Goal: Task Accomplishment & Management: Complete application form

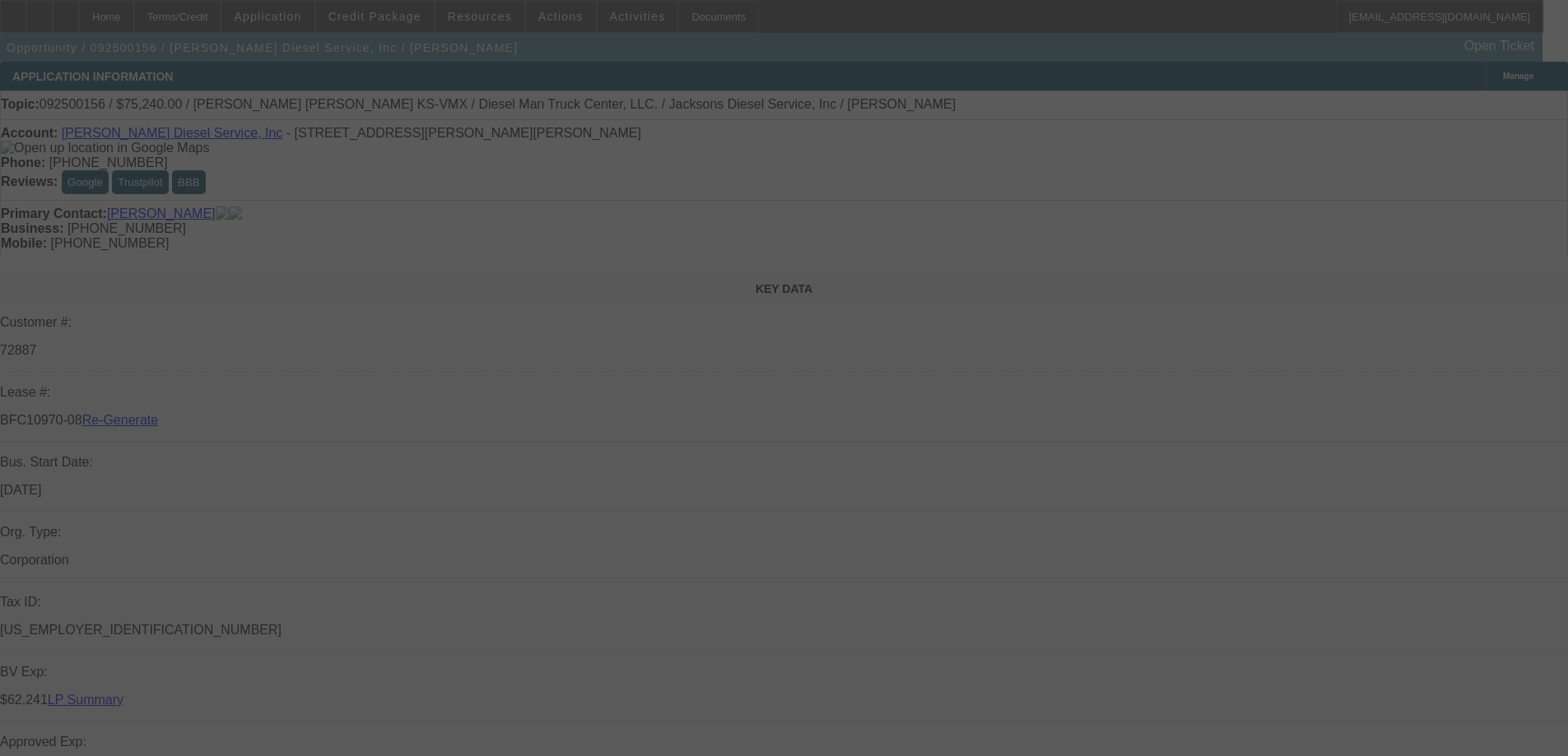
select select "3"
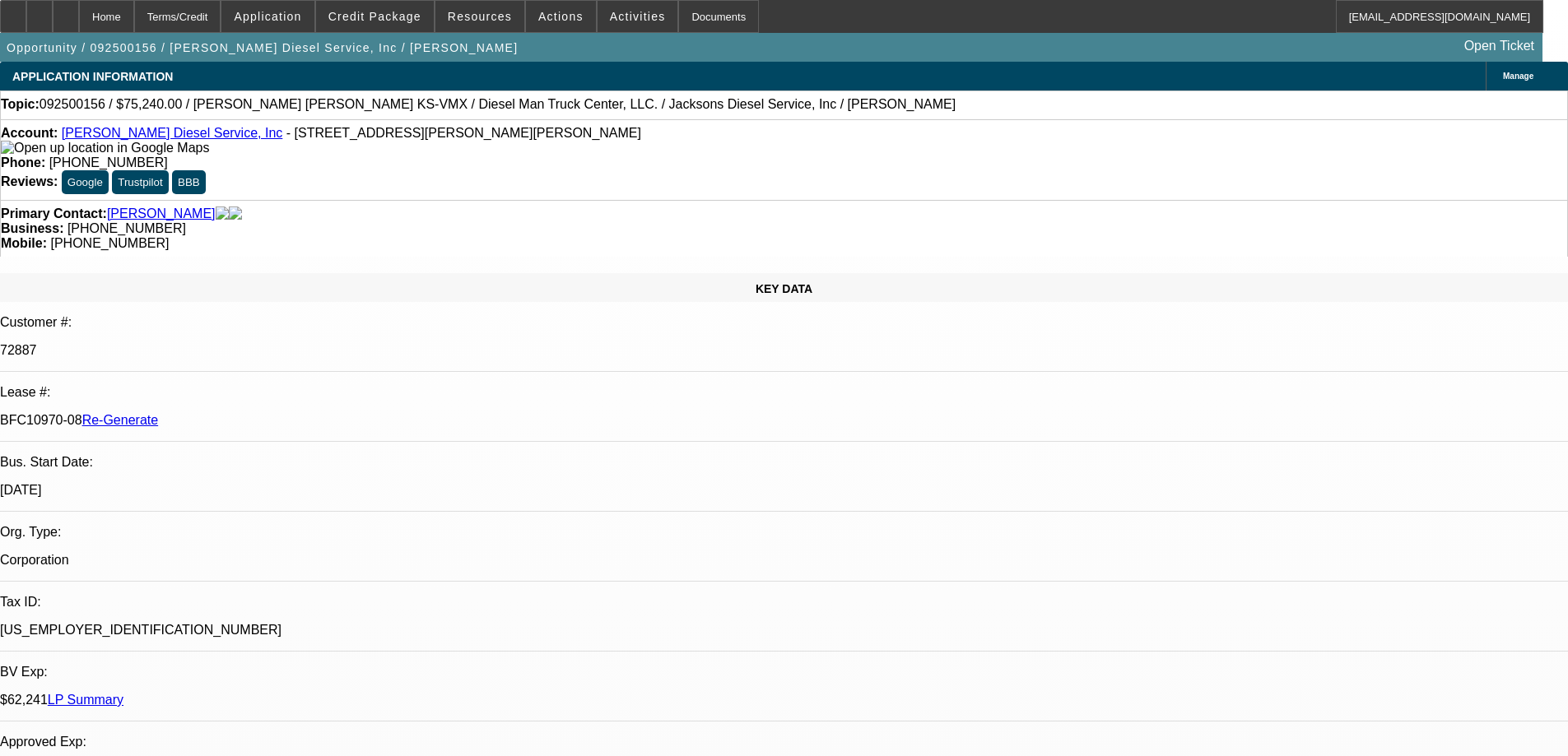
select select "0"
select select "2"
select select "0"
select select "6"
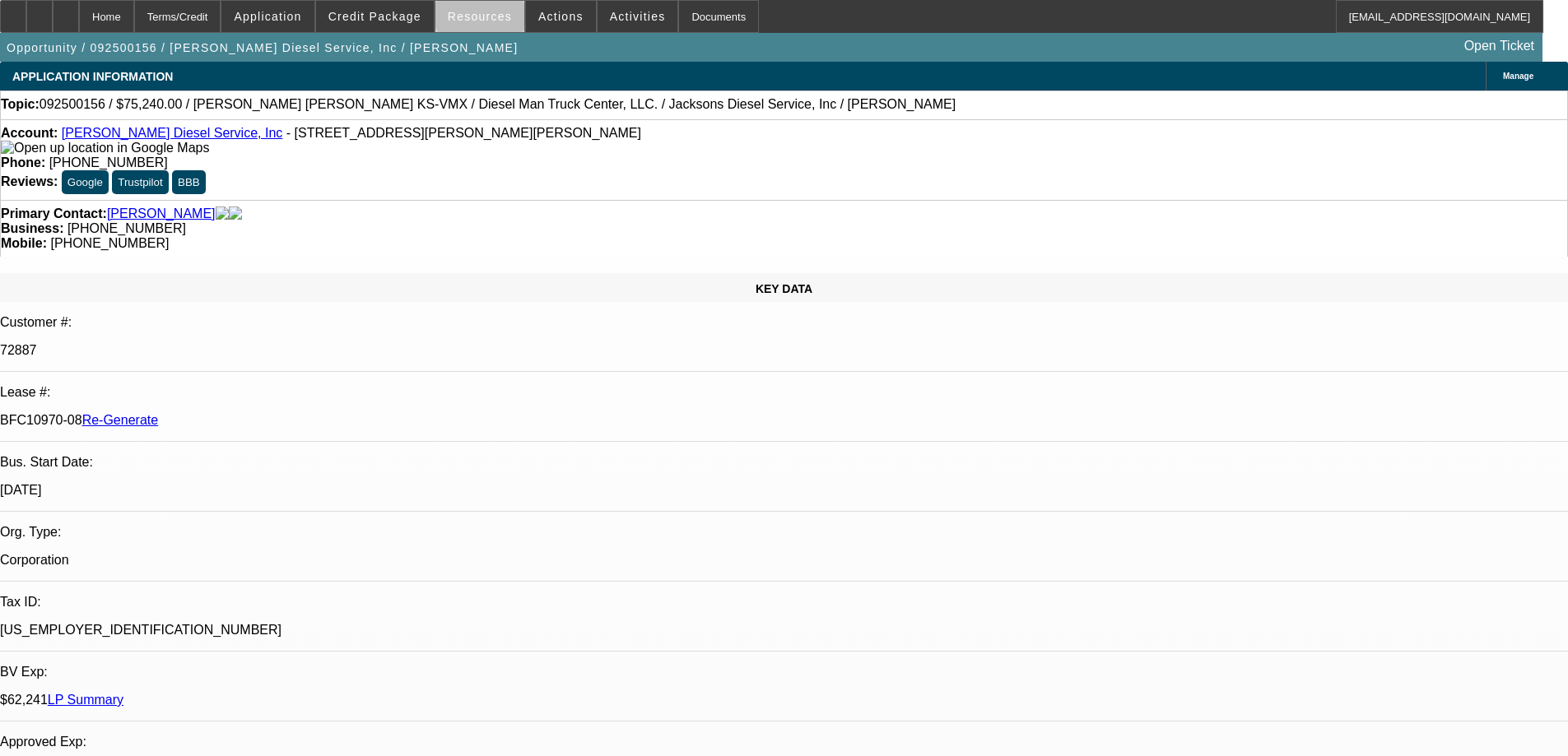
click at [490, 17] on span "Resources" at bounding box center [479, 16] width 64 height 14
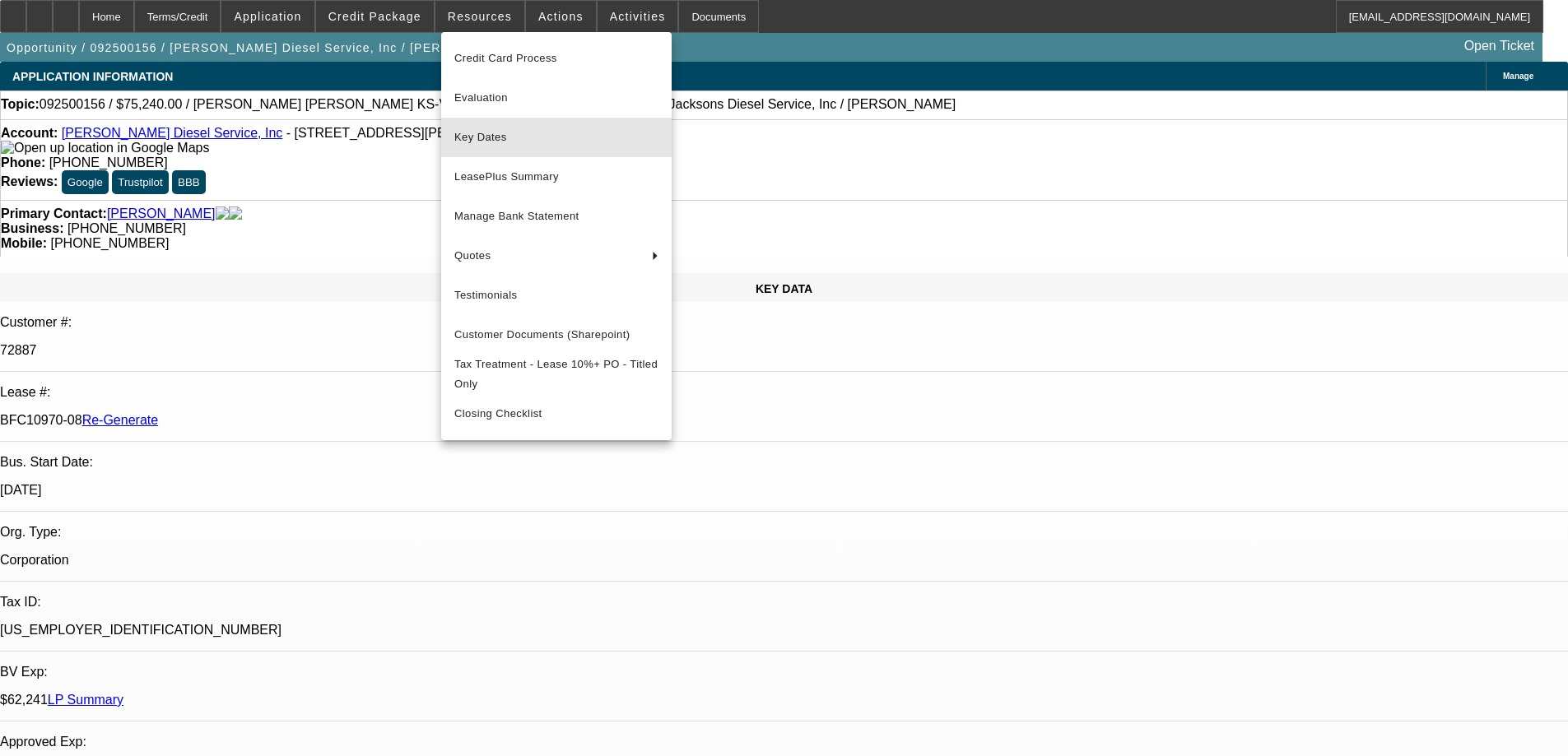
click at [504, 135] on span "Key Dates" at bounding box center [557, 137] width 204 height 20
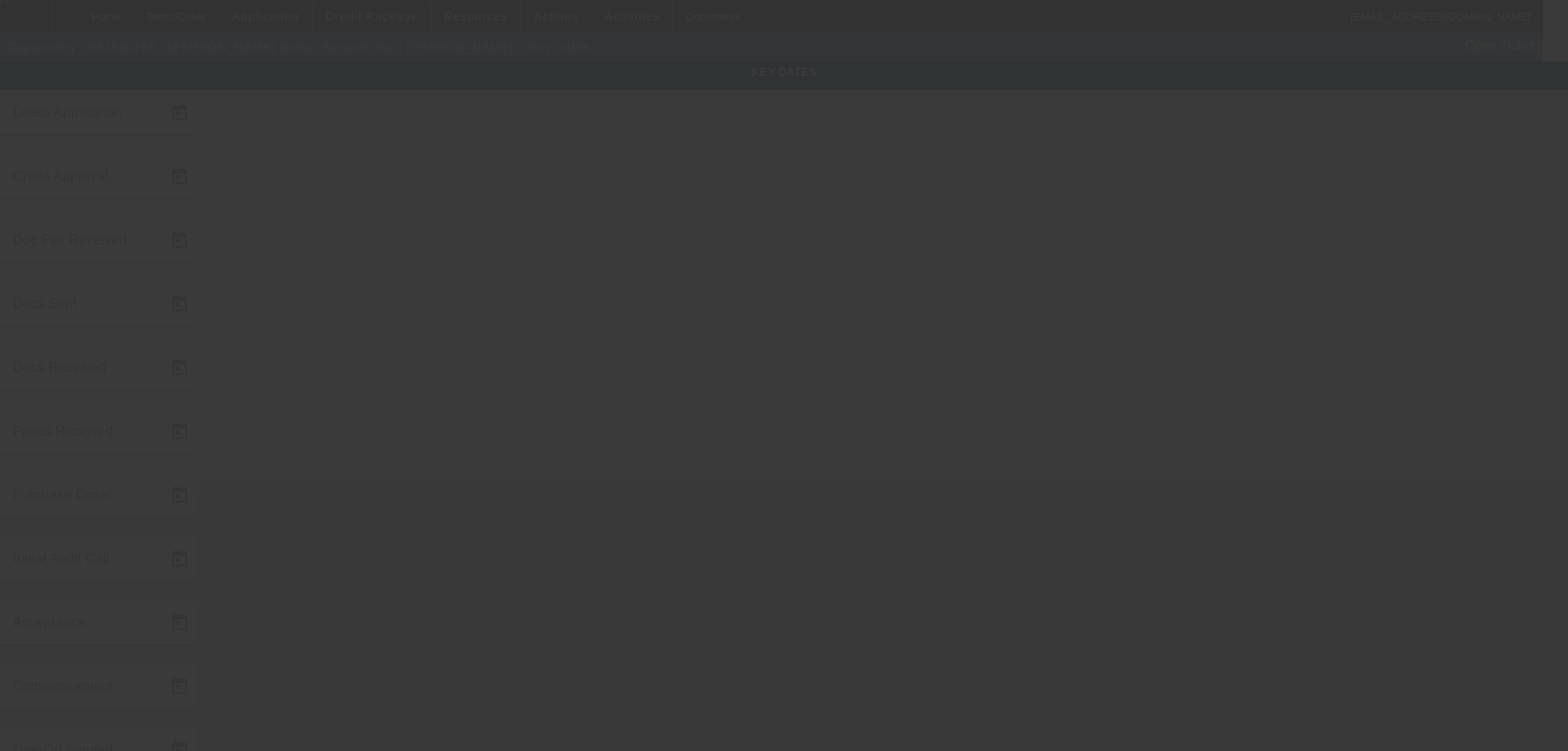
type input "[DATE]"
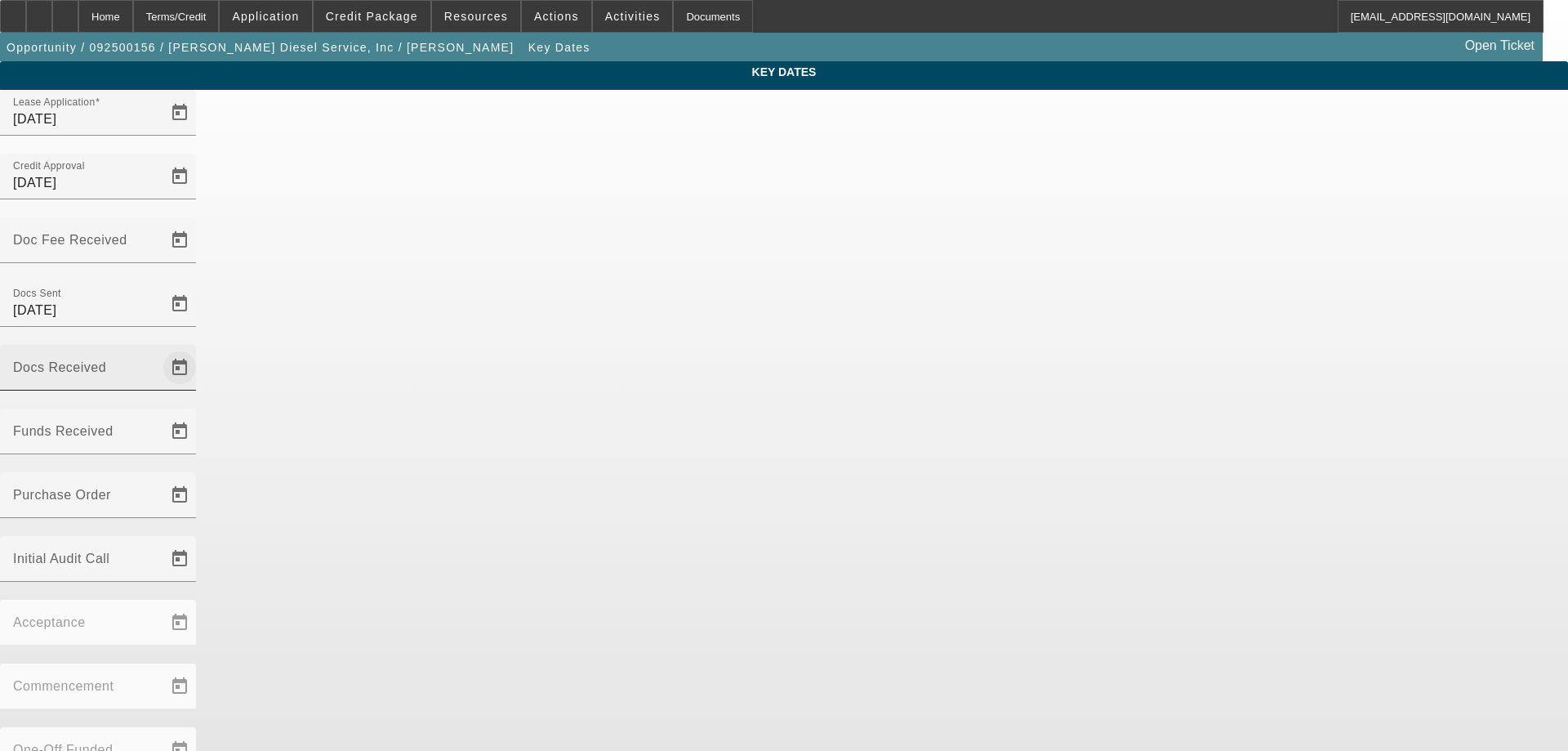
click at [199, 348] on span "Open calendar" at bounding box center [179, 368] width 39 height 39
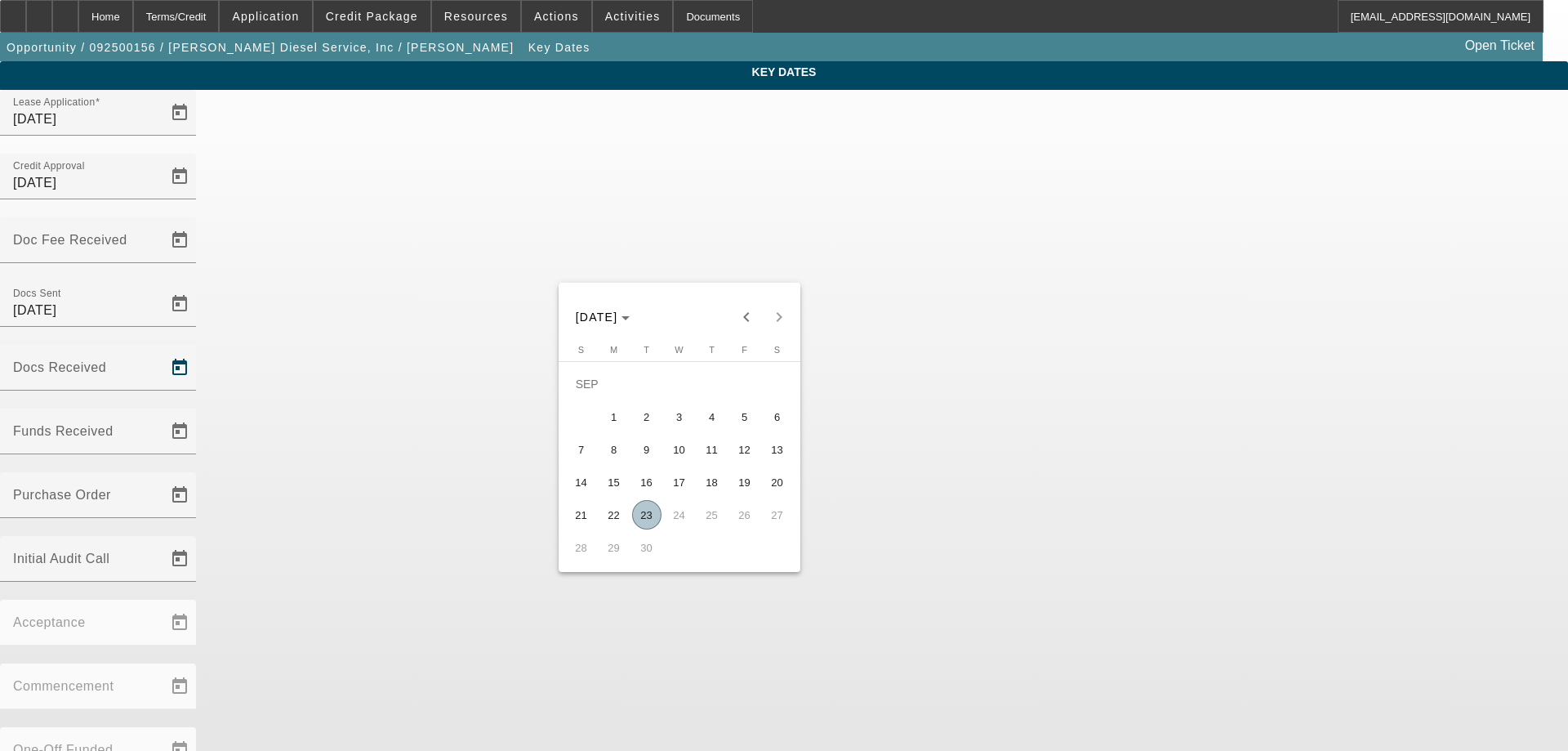
click at [645, 519] on span "23" at bounding box center [647, 514] width 30 height 30
type input "[DATE]"
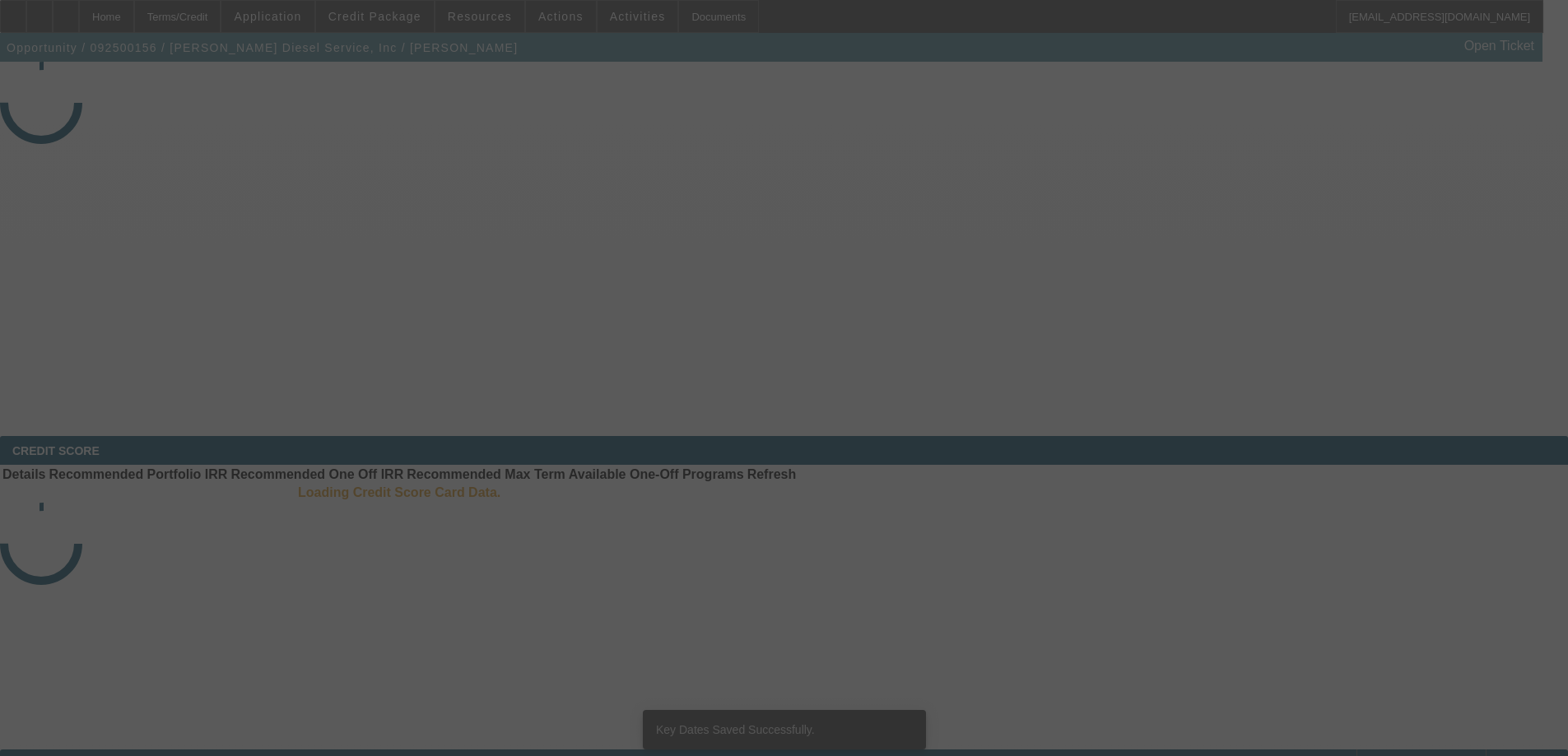
select select "3"
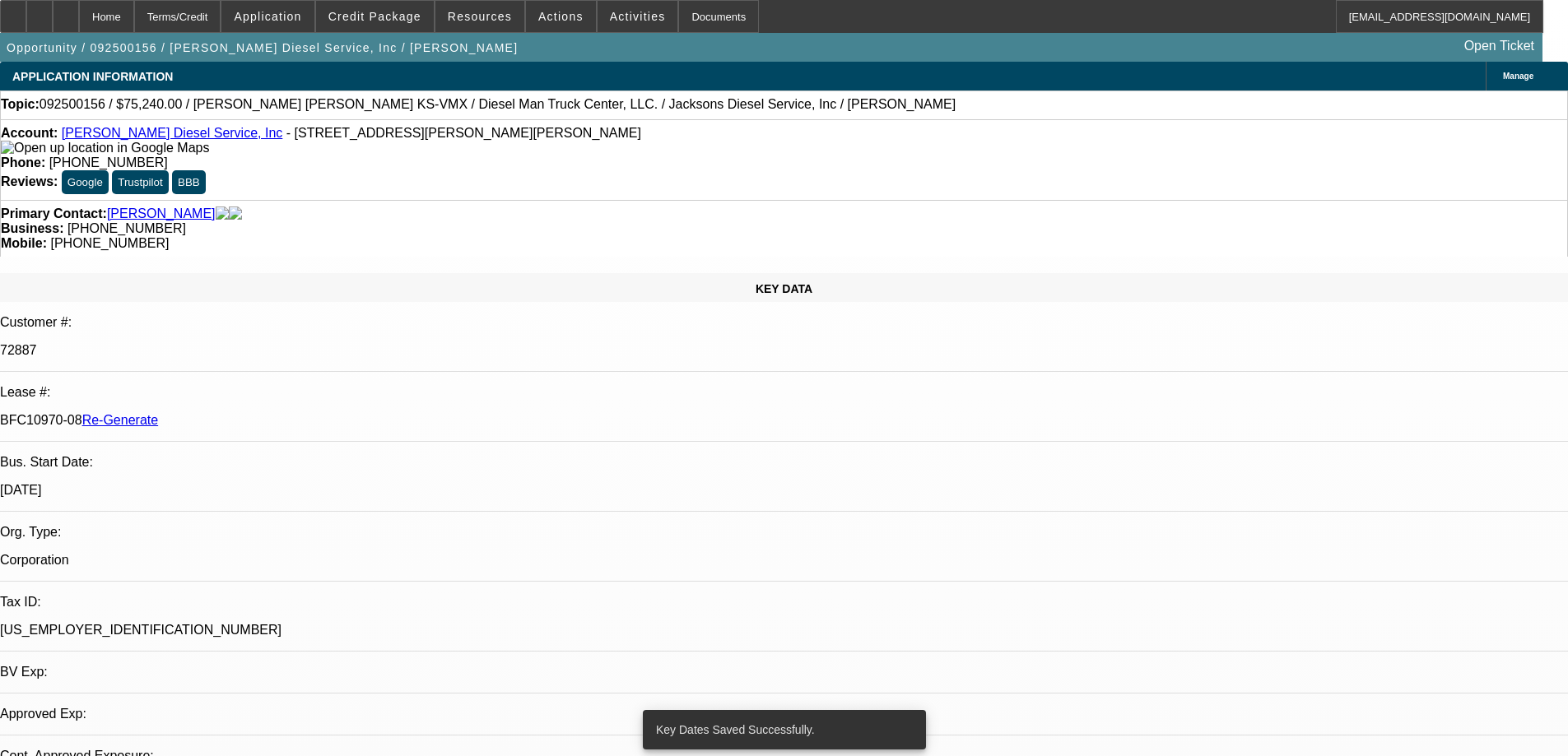
select select "0"
select select "2"
select select "0"
select select "6"
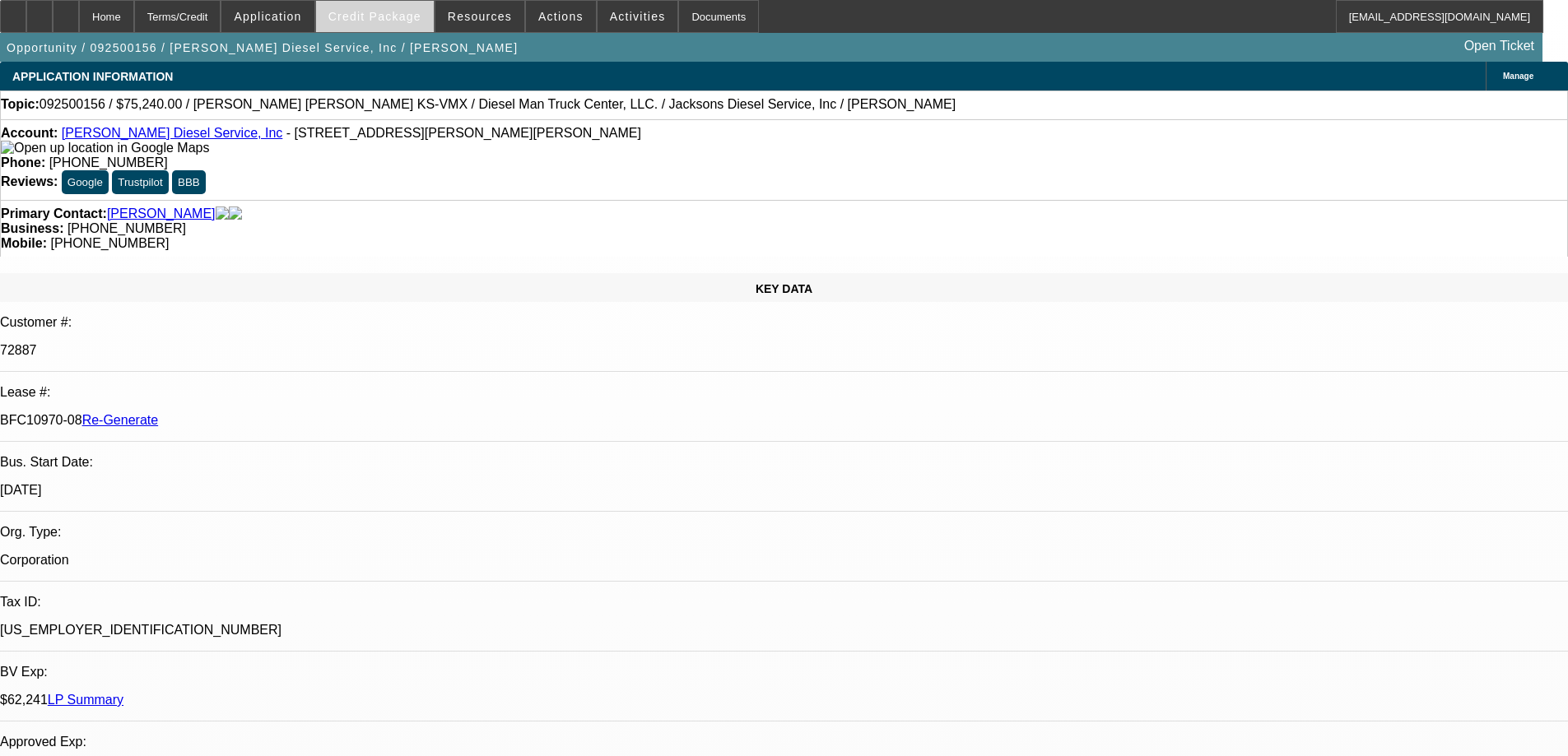
click at [382, 19] on span "Credit Package" at bounding box center [374, 16] width 93 height 14
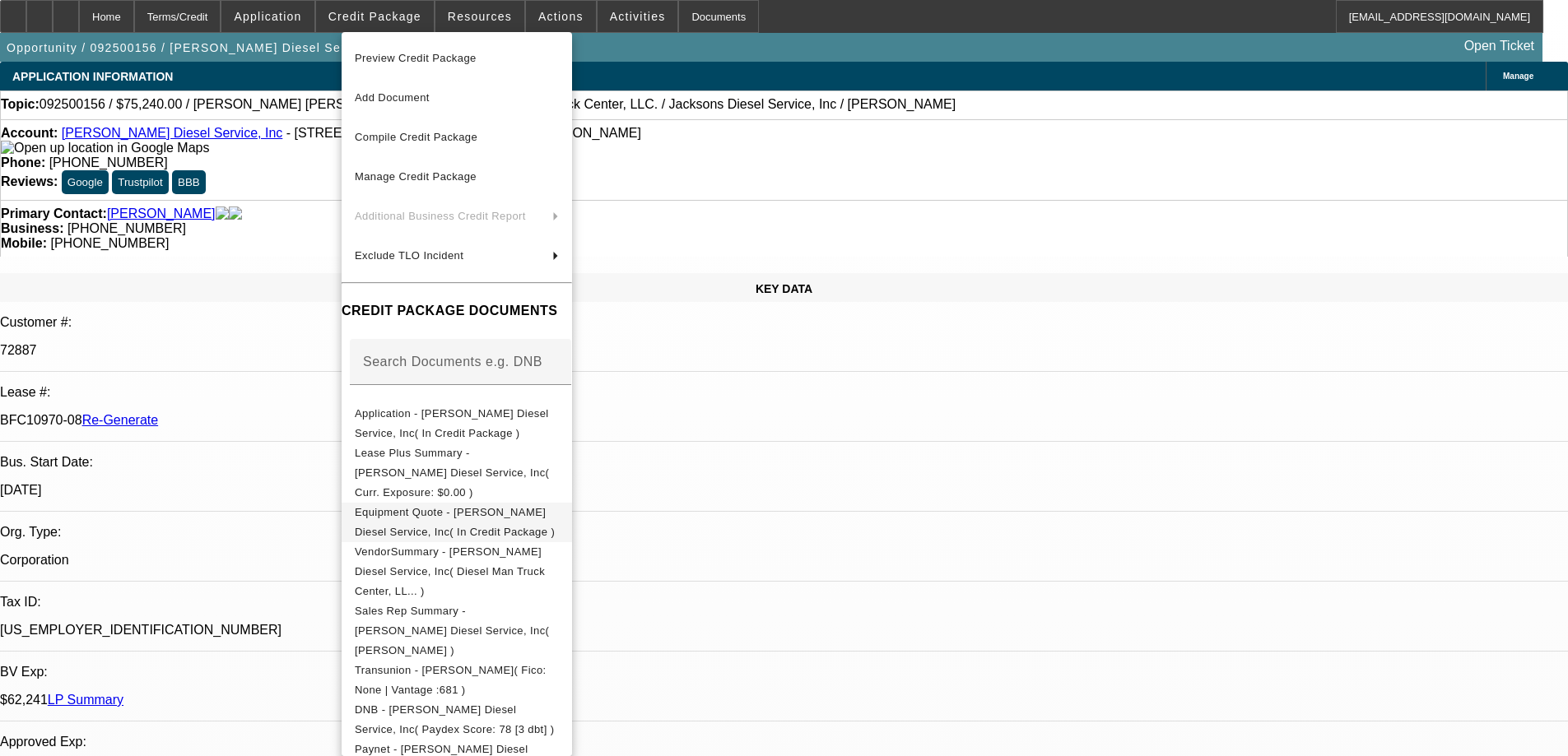
click at [415, 502] on span "Equipment Quote - [PERSON_NAME] Diesel Service, Inc( In Credit Package )" at bounding box center [456, 522] width 204 height 40
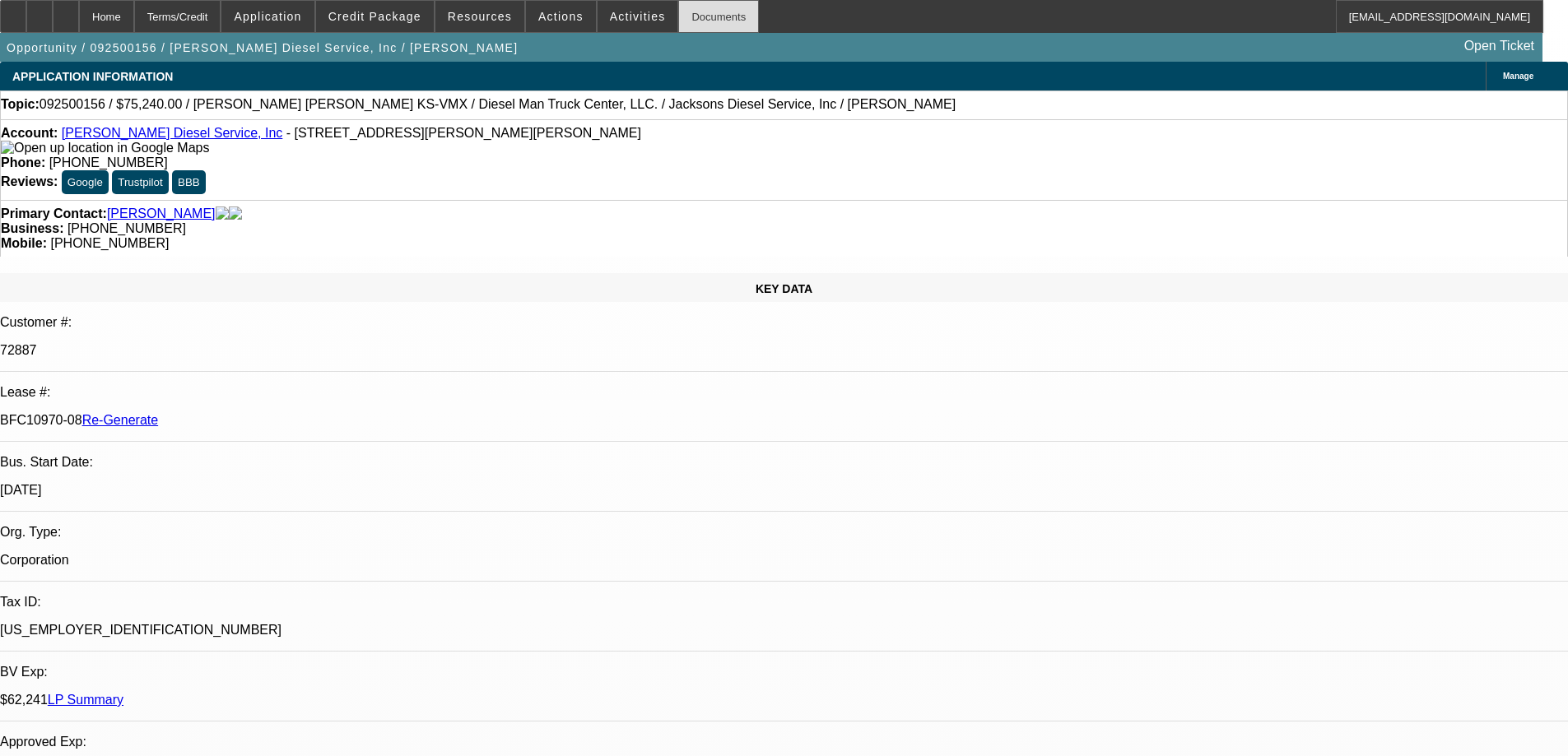
click at [678, 14] on div "Documents" at bounding box center [718, 16] width 80 height 33
click at [622, 14] on span "Activities" at bounding box center [638, 16] width 56 height 14
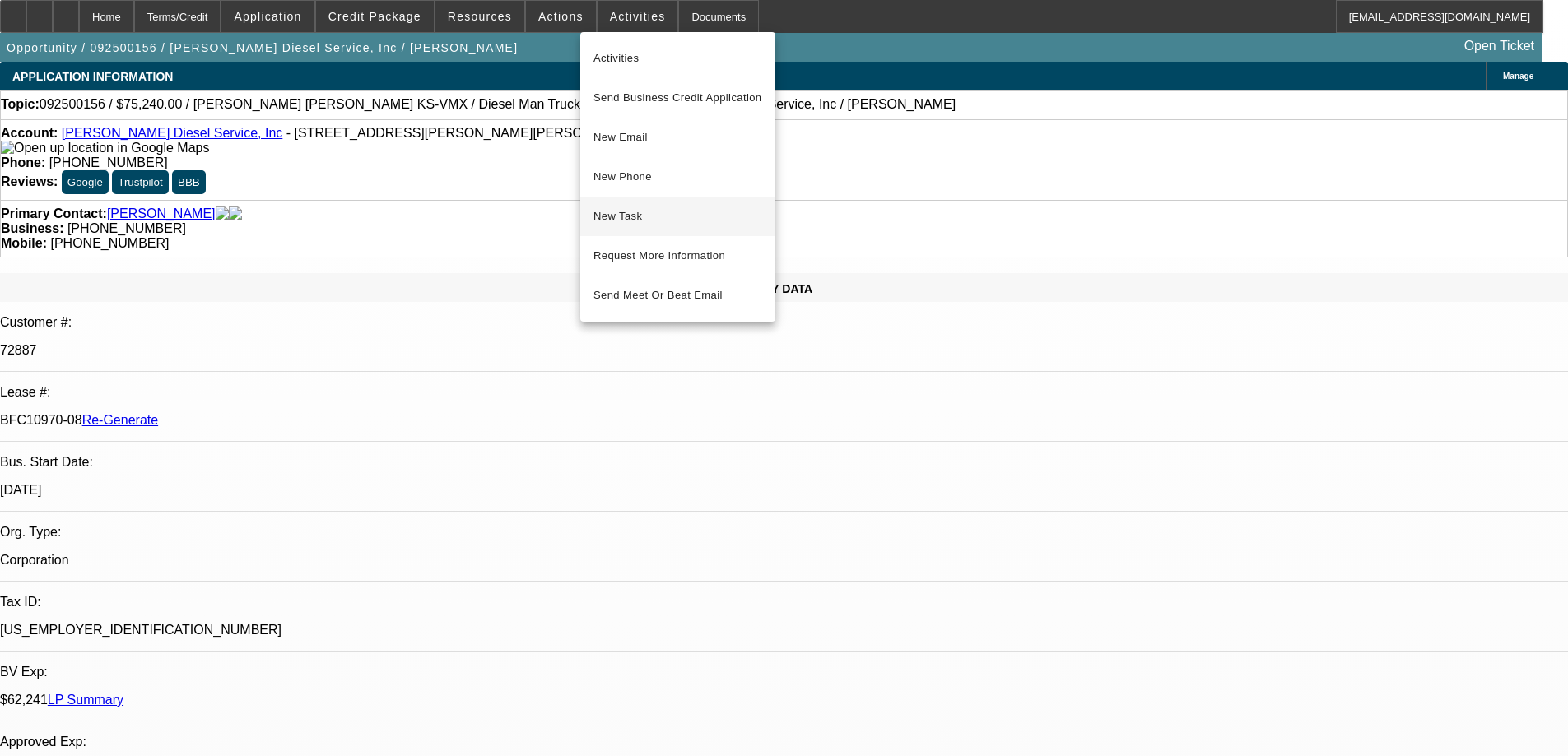
click at [630, 215] on span "New Task" at bounding box center [678, 217] width 169 height 20
